Goal: Task Accomplishment & Management: Manage account settings

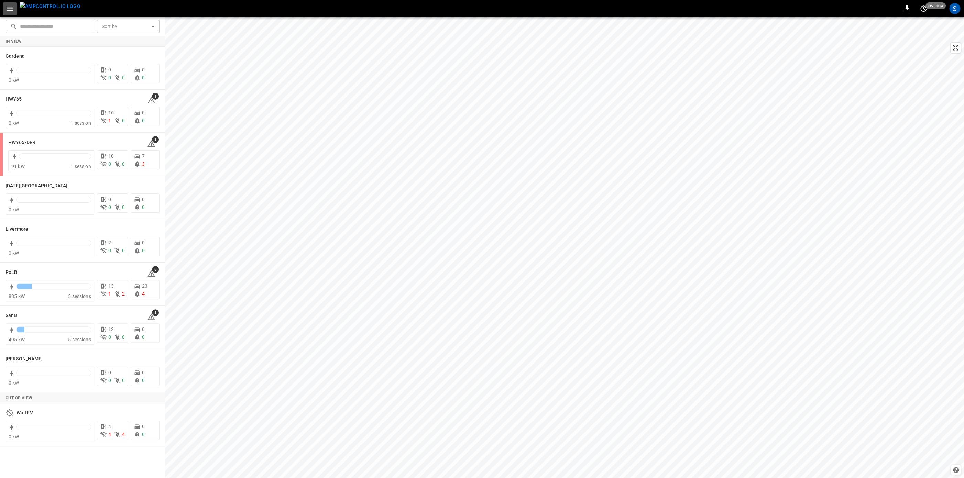
drag, startPoint x: 10, startPoint y: 7, endPoint x: 25, endPoint y: 15, distance: 17.1
click at [11, 7] on icon "button" at bounding box center [9, 8] width 9 height 9
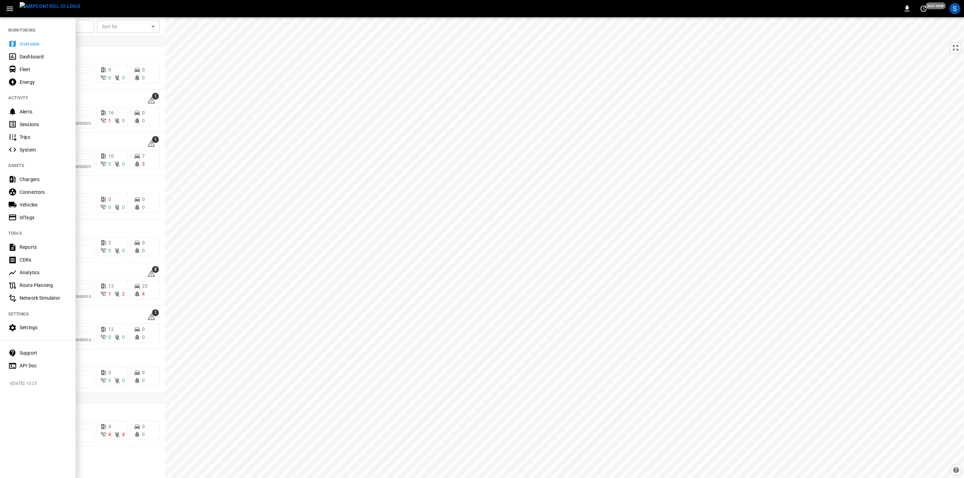
click at [39, 323] on div "Settings" at bounding box center [38, 327] width 76 height 13
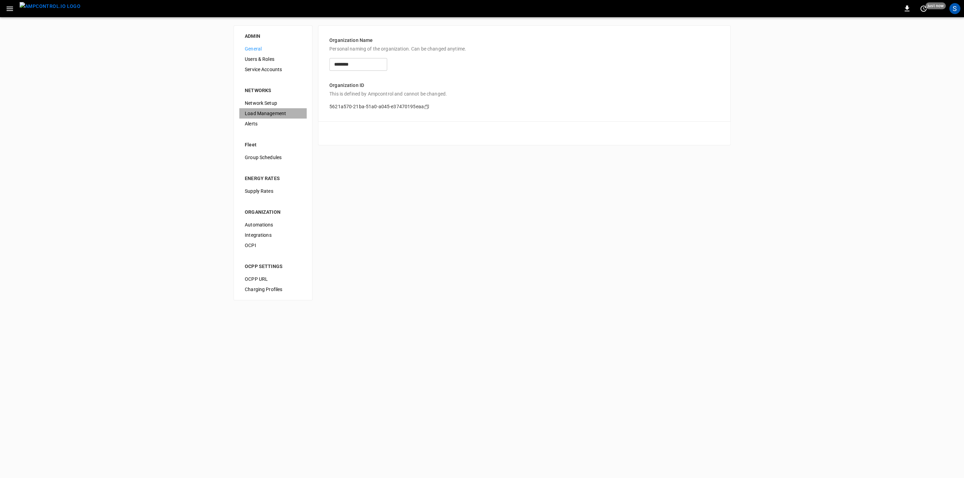
click at [285, 111] on span "Load Management" at bounding box center [273, 113] width 56 height 7
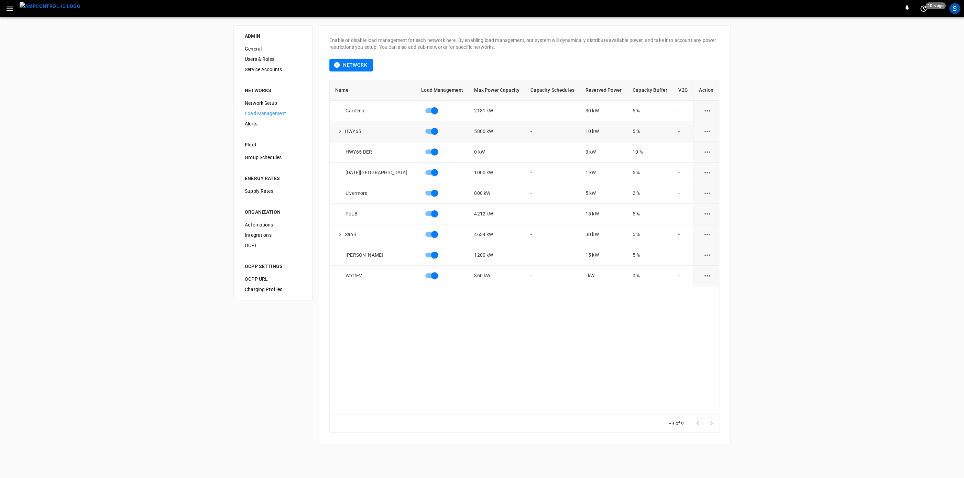
click at [703, 134] on icon "load management options" at bounding box center [707, 131] width 9 height 9
click at [715, 150] on li "Edit" at bounding box center [720, 148] width 49 height 11
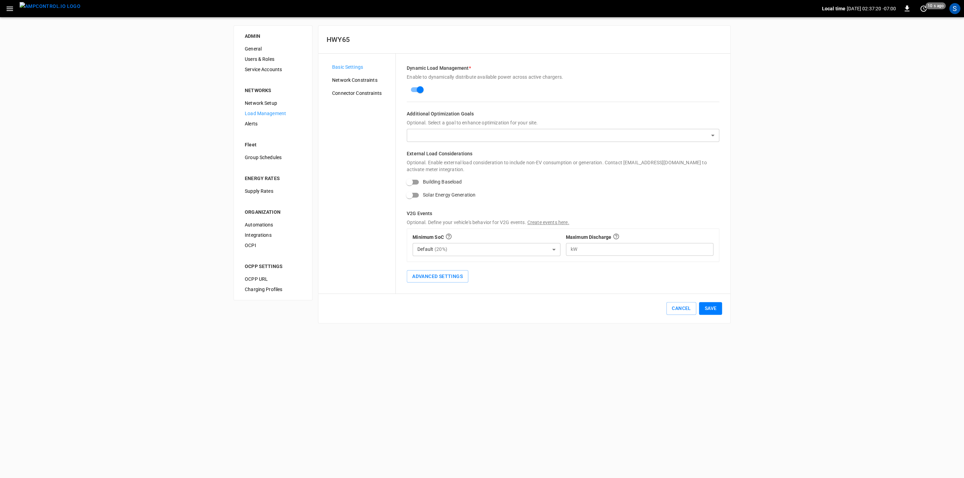
click at [444, 138] on body "Local time [DATE] 02:37:20 -07:00 0 10 s ago S ADMIN General Users & Roles Serv…" at bounding box center [482, 166] width 964 height 332
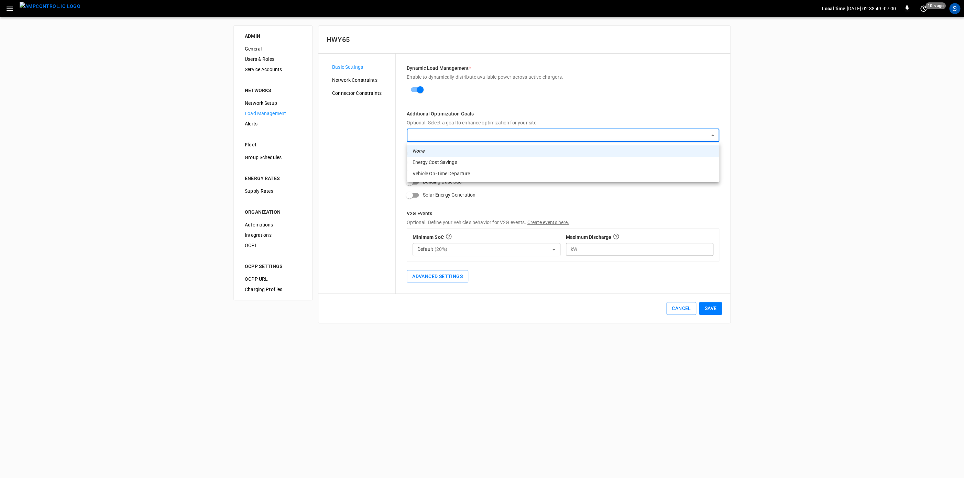
click at [516, 362] on div at bounding box center [482, 239] width 964 height 478
click at [471, 135] on body "Local time [DATE] 02:38:51 -07:00 0 10 s ago S ADMIN General Users & Roles Serv…" at bounding box center [482, 166] width 964 height 332
click at [469, 174] on li "Vehicle On-Time Departure" at bounding box center [563, 173] width 312 height 11
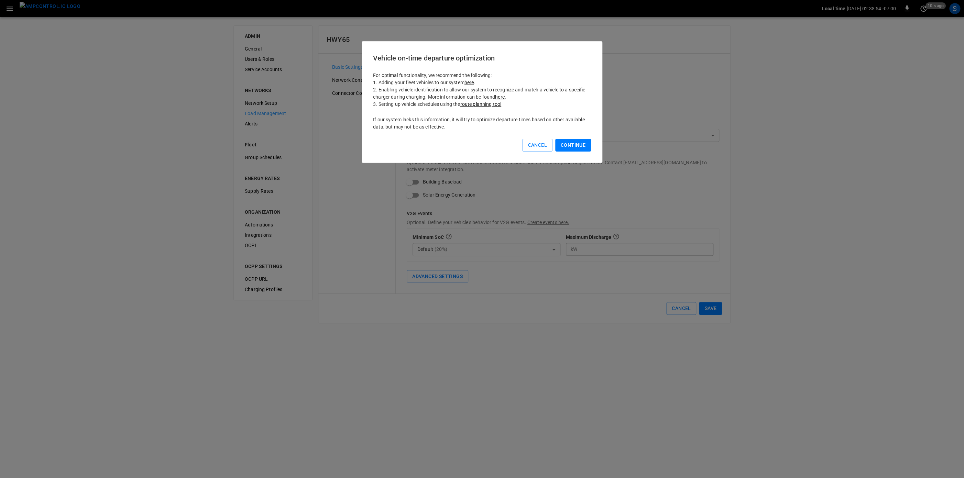
click at [569, 144] on button "Continue" at bounding box center [573, 145] width 36 height 13
type input "**********"
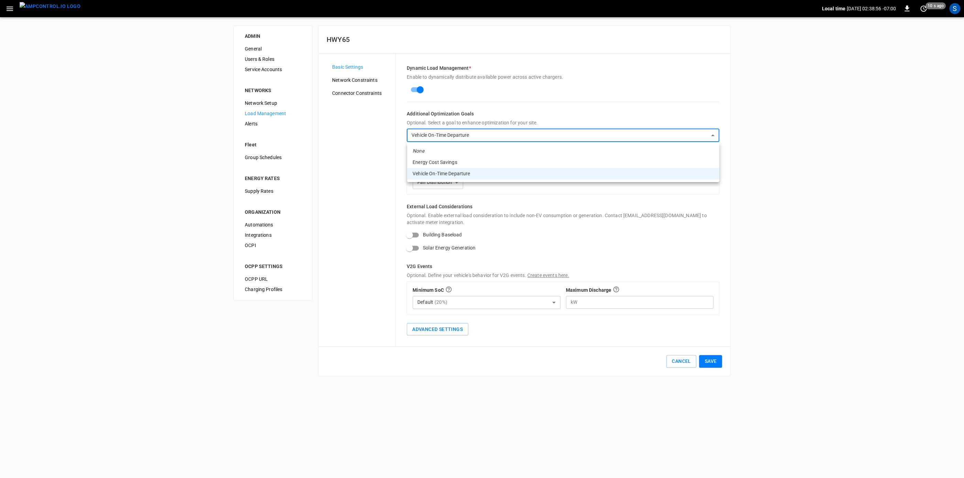
click at [496, 138] on body "**********" at bounding box center [482, 192] width 964 height 385
click at [451, 148] on li "None" at bounding box center [563, 150] width 312 height 11
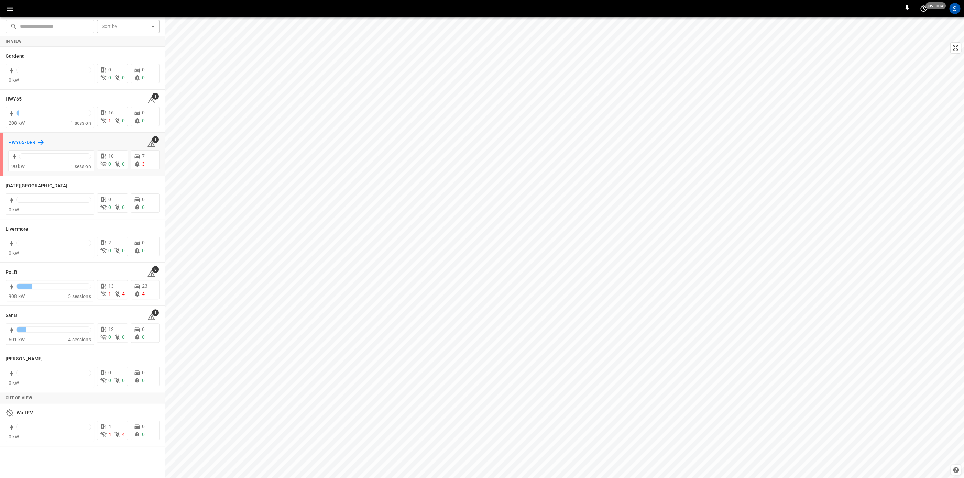
click at [15, 142] on h6 "HWY65-DER" at bounding box center [21, 143] width 27 height 8
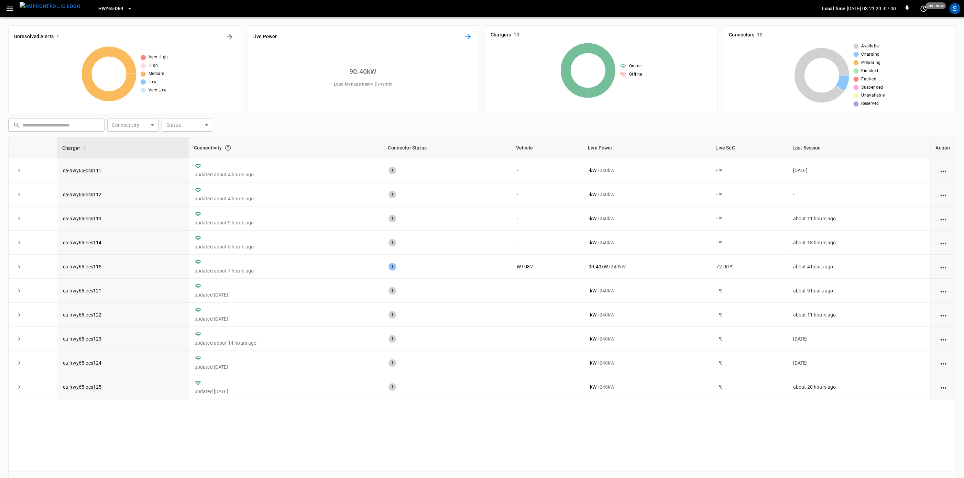
click at [471, 38] on icon "Energy Overview" at bounding box center [468, 37] width 8 height 8
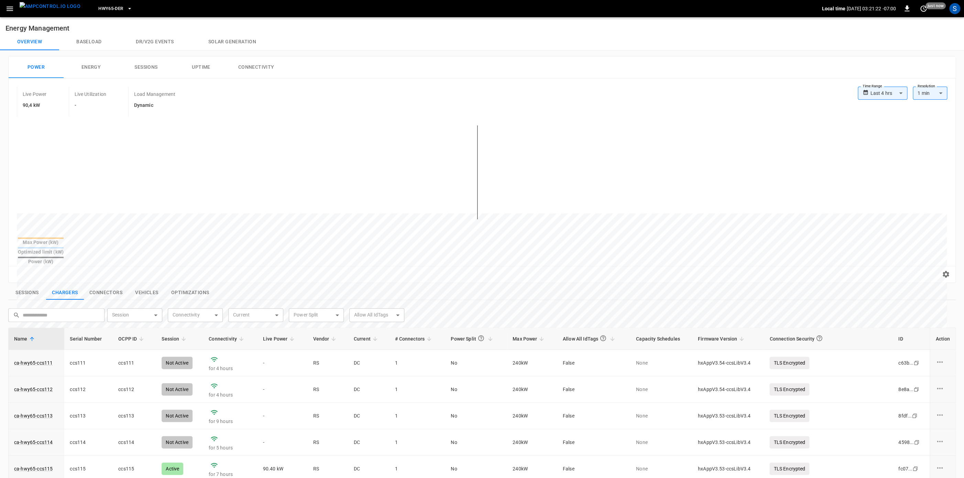
click at [99, 36] on button "Baseload" at bounding box center [88, 42] width 59 height 16
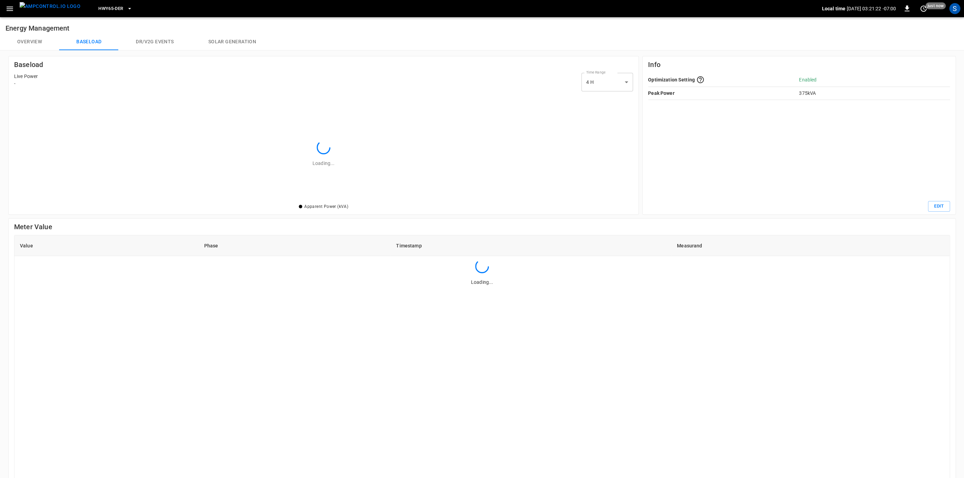
scroll to position [99, 609]
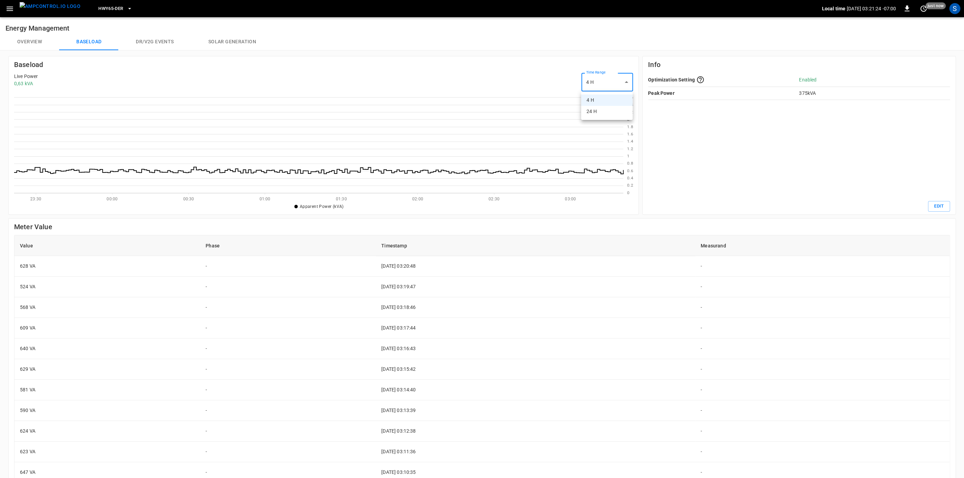
click at [616, 79] on body "HWY65-DER Local time 2025-09-11 03:21:24 -07:00 0 just now S Energy Management …" at bounding box center [482, 299] width 964 height 598
click at [602, 113] on li "24 H" at bounding box center [607, 111] width 52 height 11
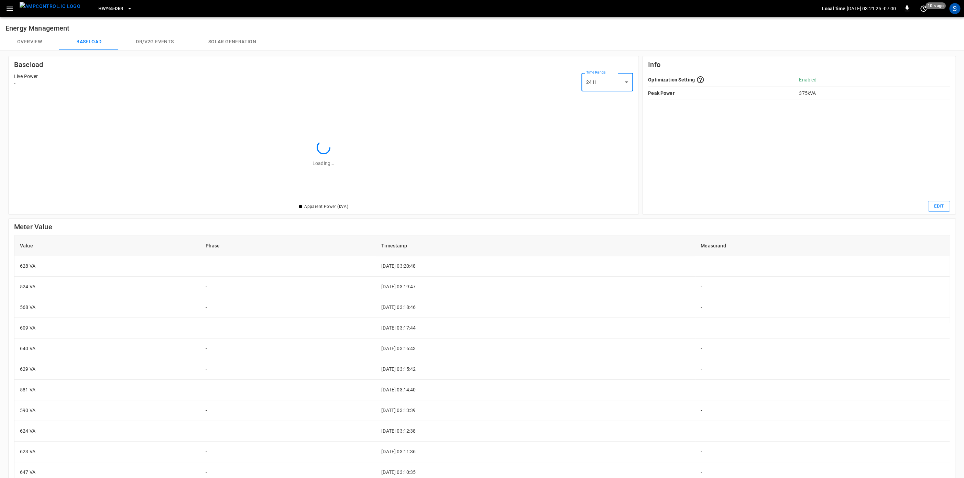
type input "***"
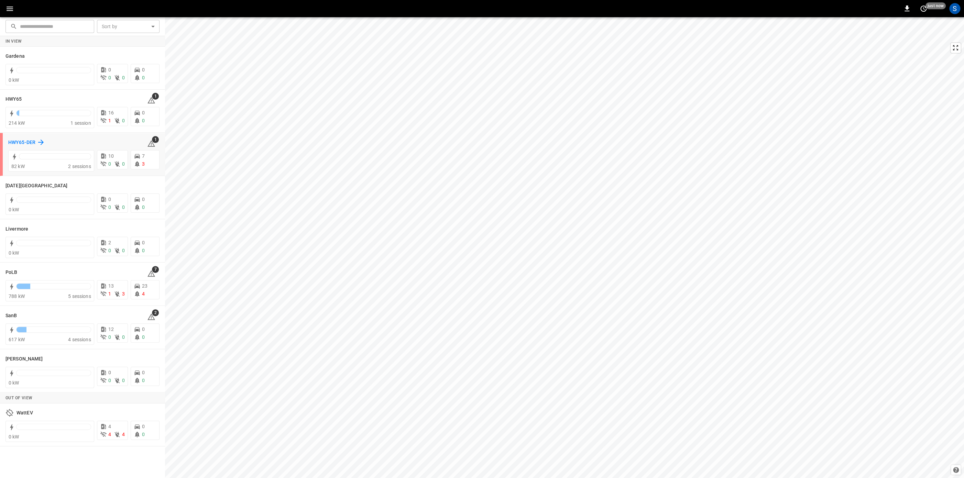
click at [33, 140] on h6 "HWY65-DER" at bounding box center [21, 143] width 27 height 8
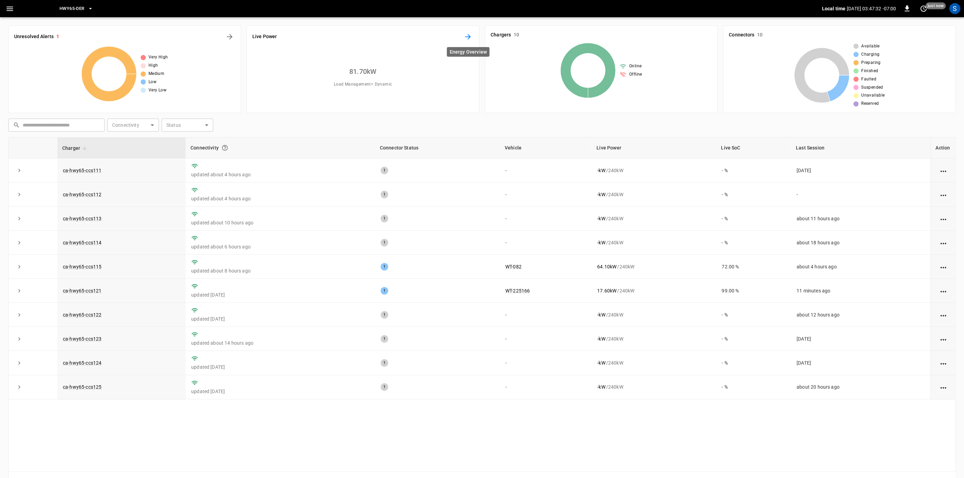
click at [470, 38] on icon "Energy Overview" at bounding box center [467, 36] width 5 height 5
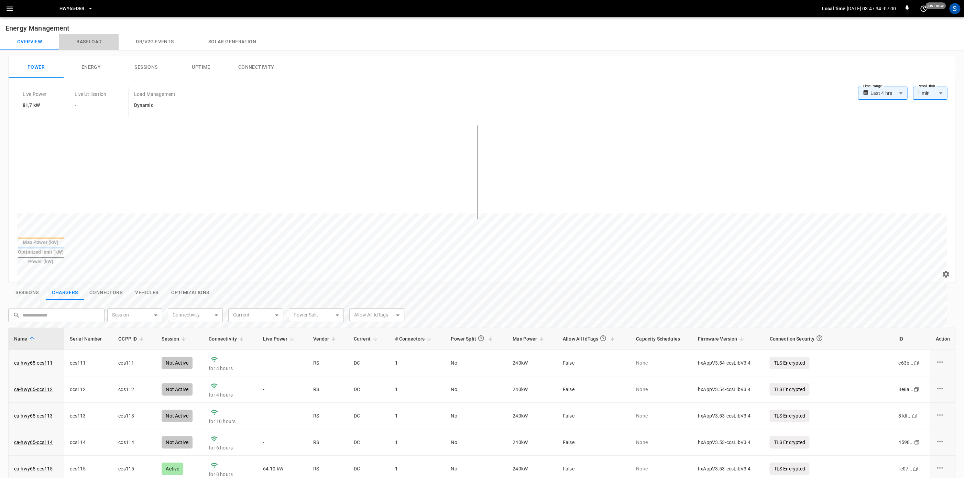
click at [104, 41] on button "Baseload" at bounding box center [88, 42] width 59 height 16
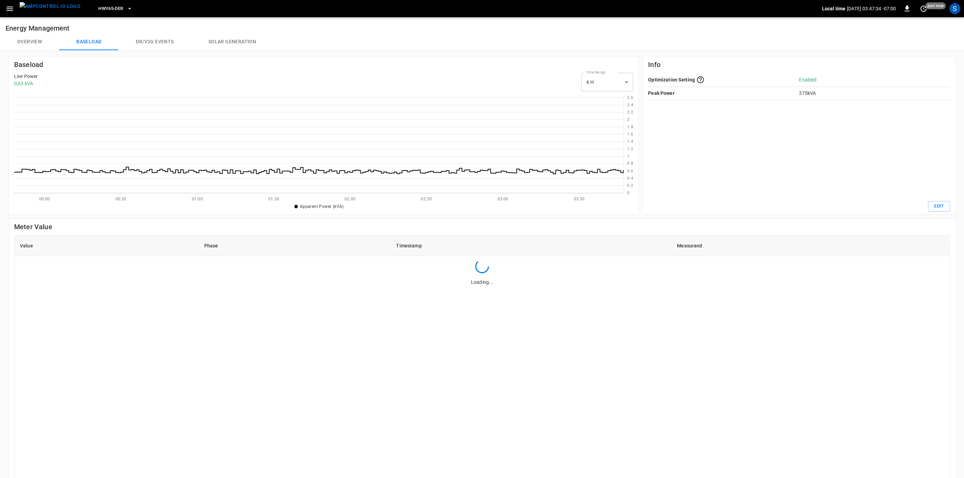
scroll to position [99, 609]
click at [601, 81] on body "HWY65-DER Local time 2025-09-11 03:47:36 -07:00 0 10 s ago S Energy Management …" at bounding box center [482, 299] width 964 height 598
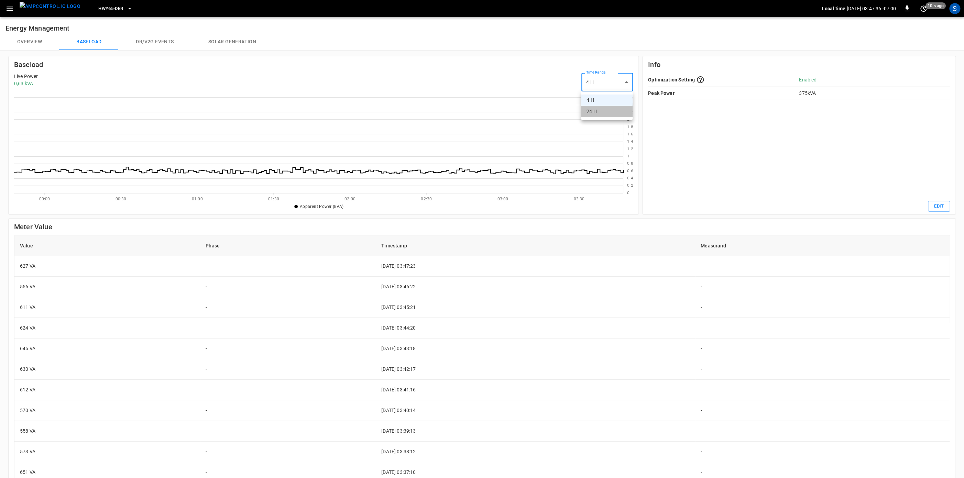
click at [603, 108] on li "24 H" at bounding box center [607, 111] width 52 height 11
type input "***"
